Goal: Information Seeking & Learning: Find contact information

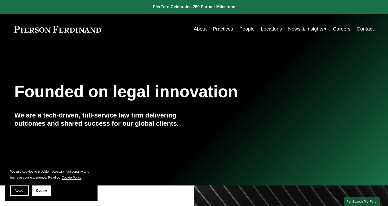
click at [337, 30] on link "Careers" at bounding box center [341, 29] width 17 height 10
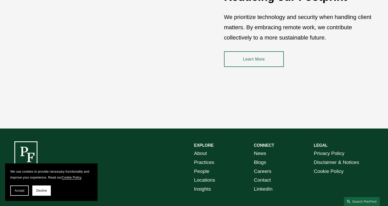
scroll to position [764, 0]
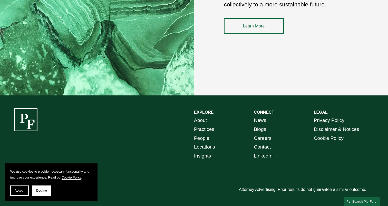
click at [198, 122] on link "About" at bounding box center [200, 120] width 13 height 9
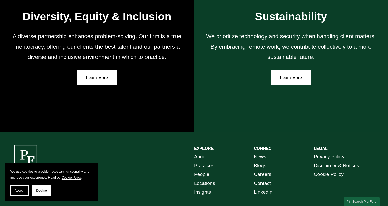
scroll to position [918, 0]
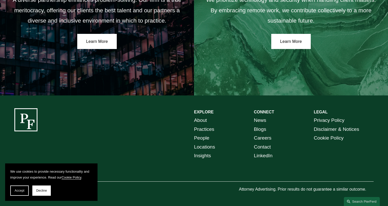
click at [205, 139] on link "People" at bounding box center [201, 138] width 15 height 9
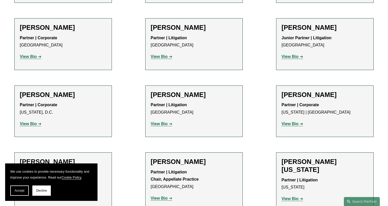
scroll to position [790, 0]
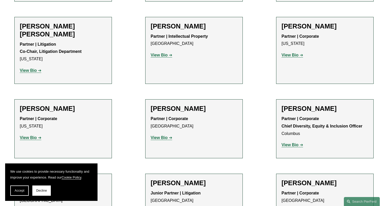
click at [289, 143] on strong "View Bio" at bounding box center [289, 145] width 17 height 4
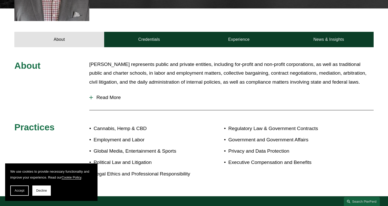
scroll to position [214, 0]
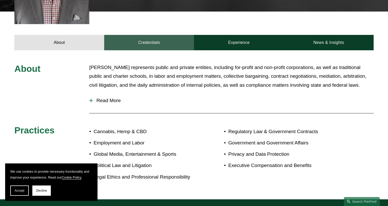
click at [145, 37] on link "Credentials" at bounding box center [149, 42] width 90 height 15
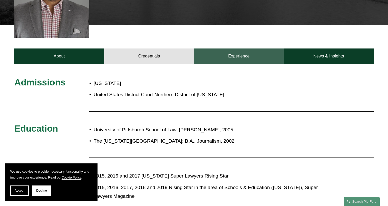
scroll to position [200, 0]
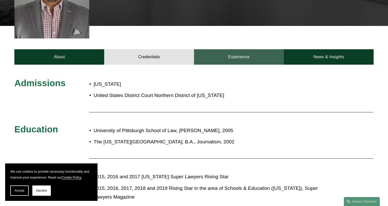
click at [245, 49] on link "Experience" at bounding box center [239, 56] width 90 height 15
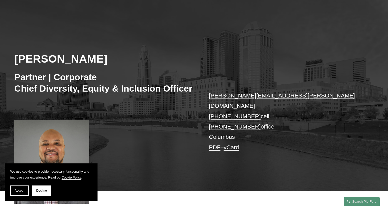
scroll to position [0, 0]
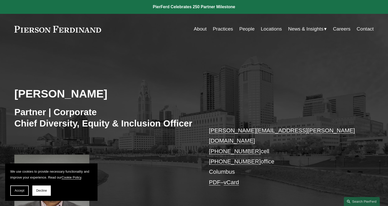
click at [268, 31] on link "Locations" at bounding box center [271, 29] width 21 height 10
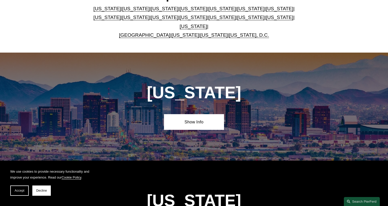
scroll to position [194, 0]
